Goal: Obtain resource: Obtain resource

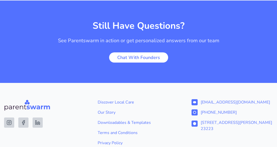
scroll to position [1051, 0]
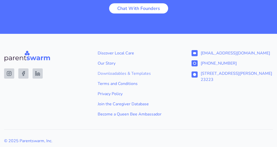
click at [127, 71] on link "Downloadables & Templates" at bounding box center [139, 74] width 82 height 6
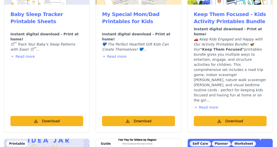
scroll to position [493, 0]
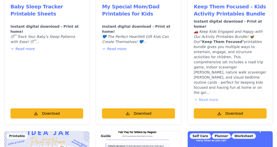
click at [205, 97] on button "Read more" at bounding box center [206, 99] width 24 height 5
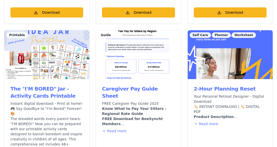
scroll to position [1094, 0]
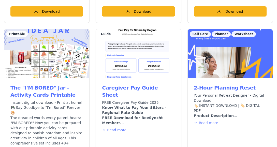
click at [202, 121] on button "Read more" at bounding box center [206, 123] width 24 height 5
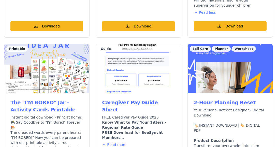
scroll to position [1079, 0]
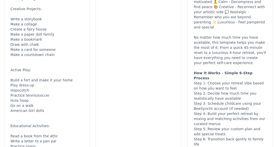
scroll to position [1432, 0]
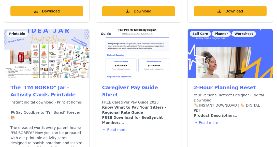
scroll to position [1097, 0]
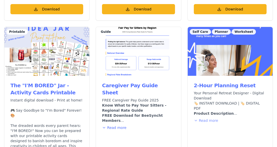
click at [202, 118] on button "Read more" at bounding box center [206, 120] width 24 height 5
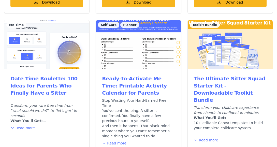
scroll to position [1972, 0]
